Goal: Information Seeking & Learning: Find specific fact

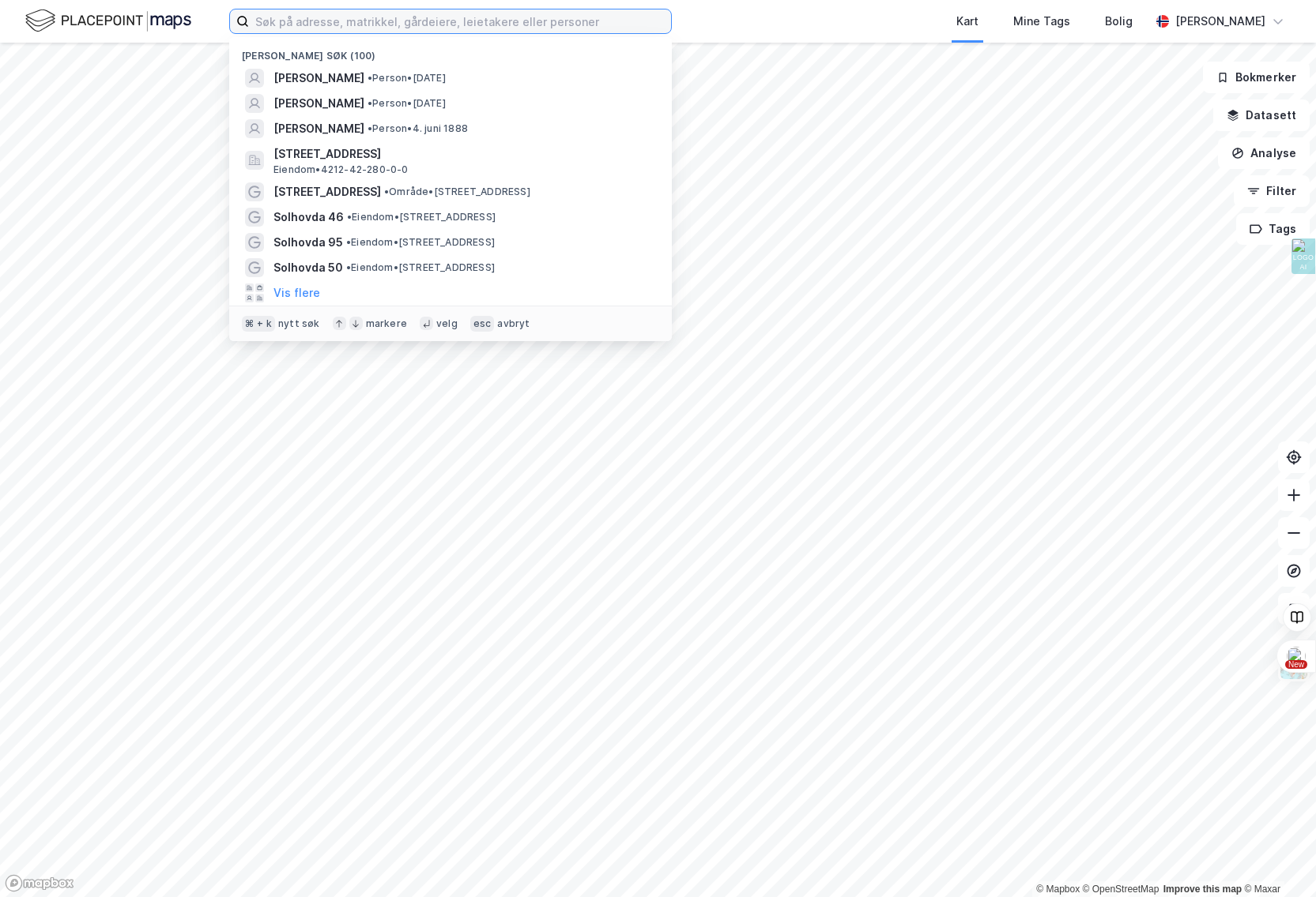
click at [314, 21] on input at bounding box center [460, 21] width 422 height 23
click at [313, 21] on input at bounding box center [460, 21] width 422 height 23
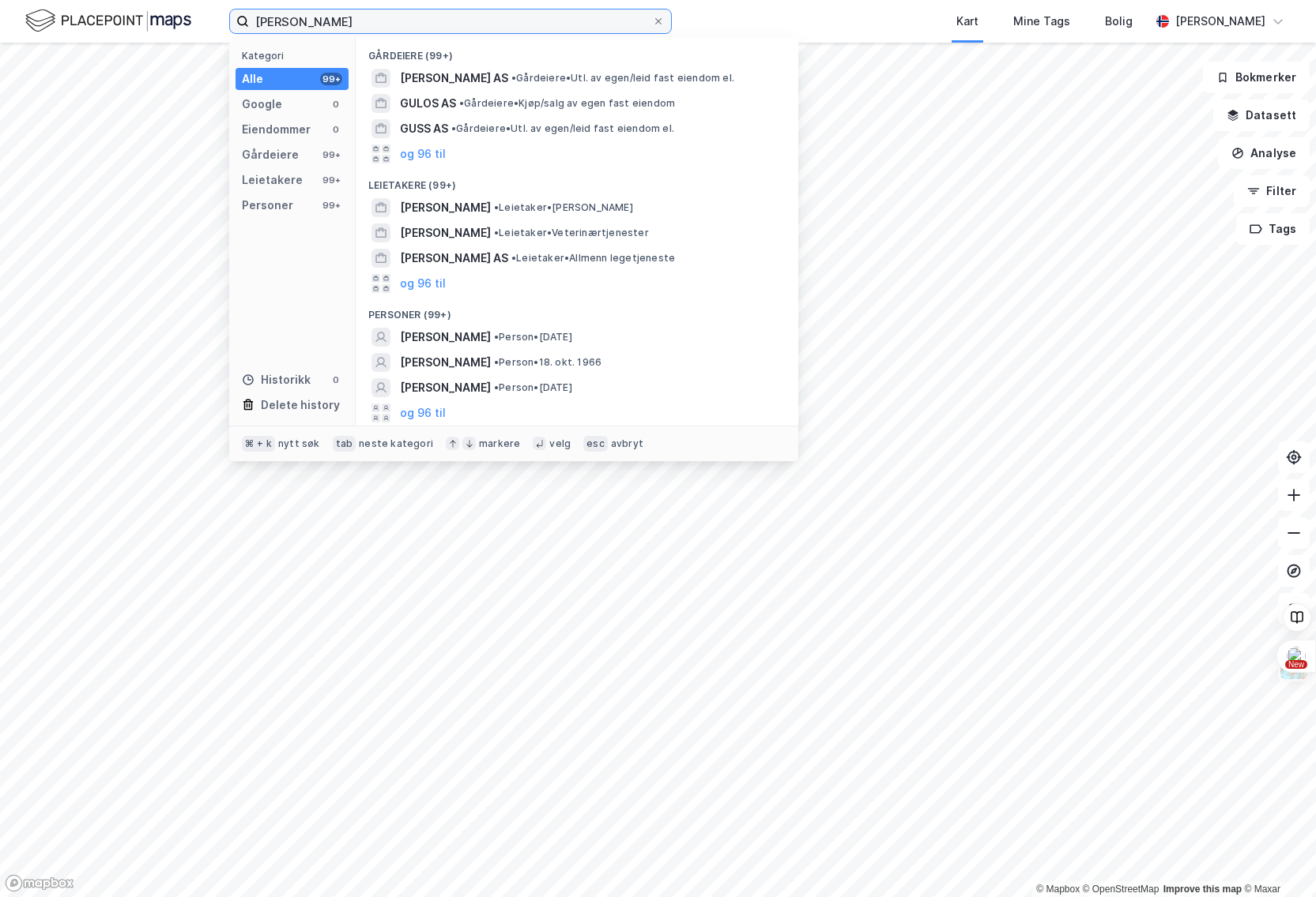
type input "[PERSON_NAME]"
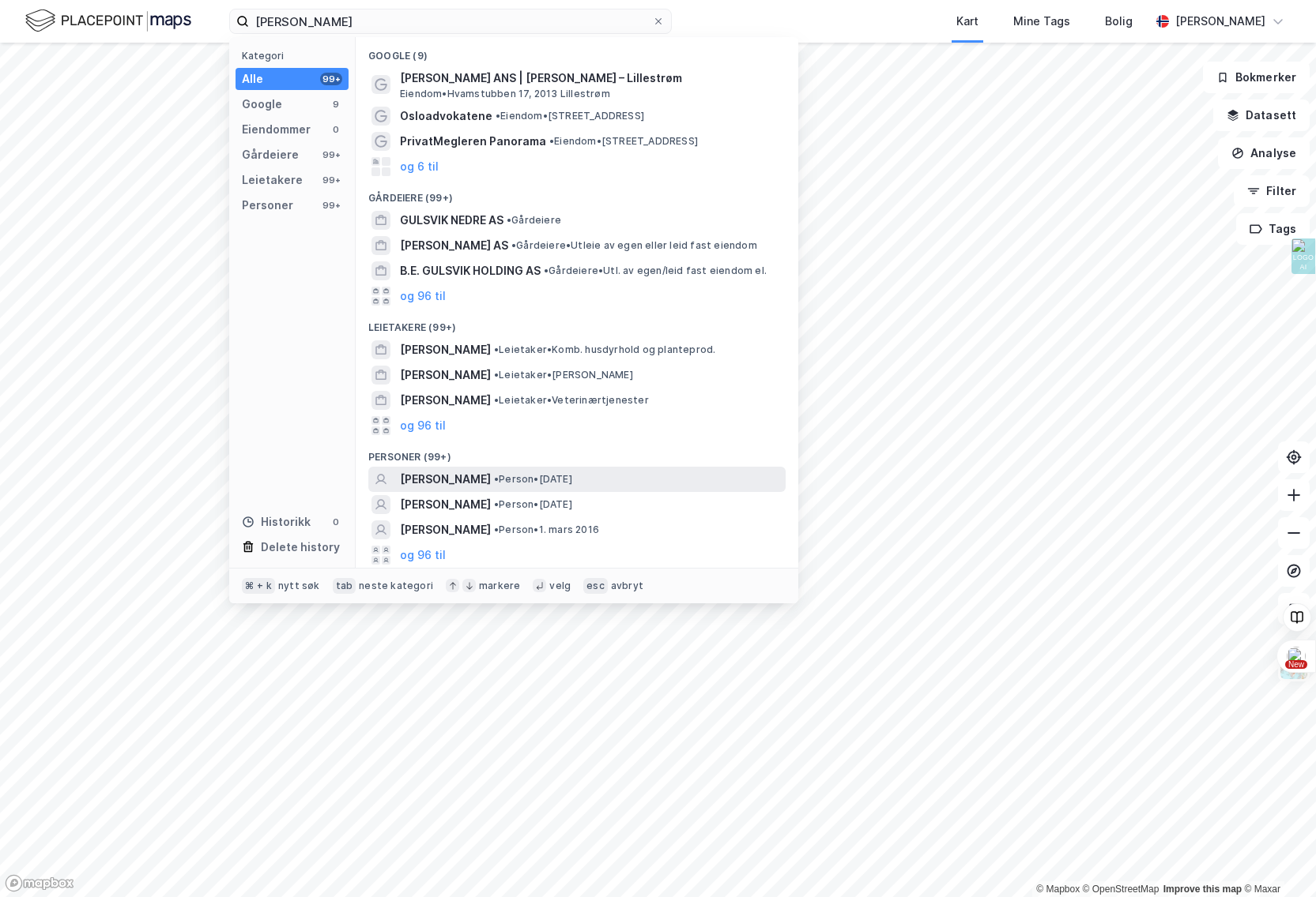
click at [478, 478] on span "[PERSON_NAME]" at bounding box center [446, 479] width 91 height 19
